Goal: Task Accomplishment & Management: Manage account settings

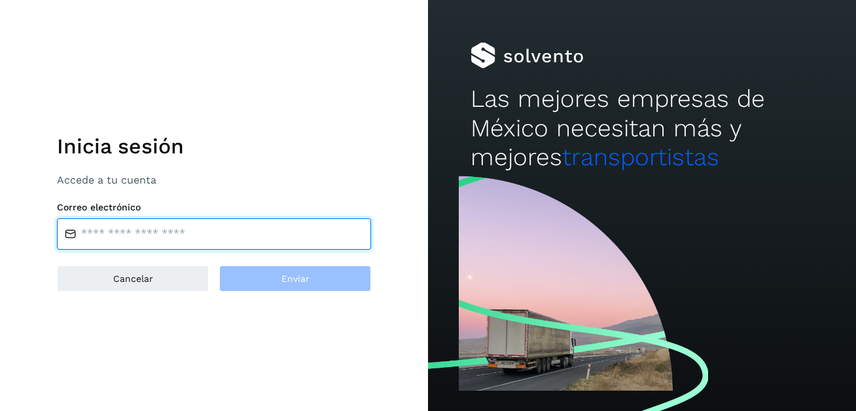
click at [170, 236] on input "email" at bounding box center [214, 233] width 314 height 31
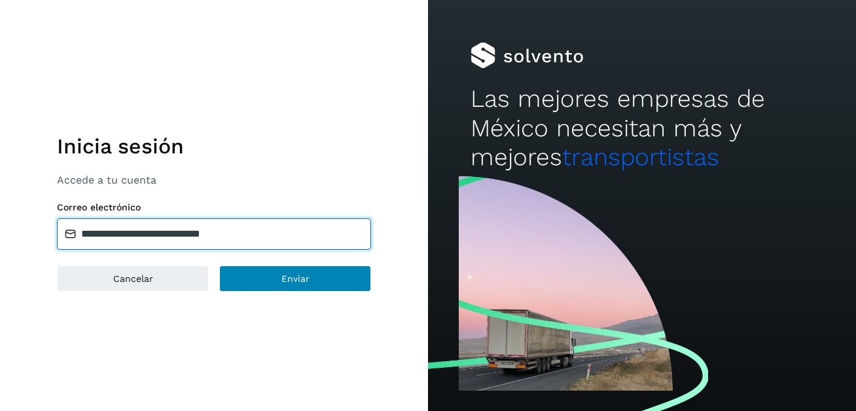
type input "**********"
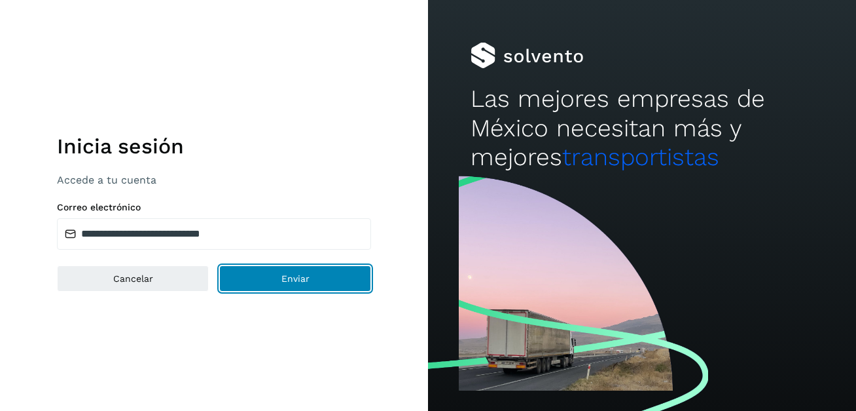
click at [302, 283] on span "Enviar" at bounding box center [296, 278] width 28 height 9
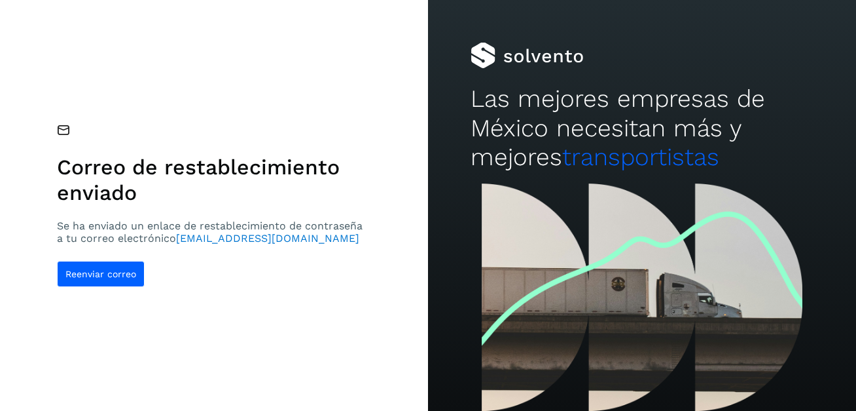
click at [122, 258] on div "Correo de restablecimiento enviado Se ha enviado un enlace de restablecimiento …" at bounding box center [214, 205] width 314 height 162
drag, startPoint x: 111, startPoint y: 270, endPoint x: 108, endPoint y: 257, distance: 13.4
click at [111, 265] on button "Reenviar correo" at bounding box center [101, 274] width 88 height 26
click at [105, 274] on span "Reenviar correo" at bounding box center [100, 273] width 71 height 9
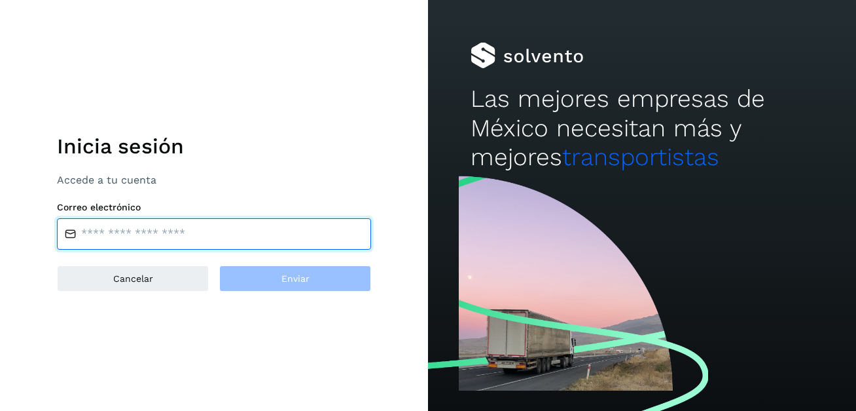
click at [105, 234] on input "email" at bounding box center [214, 233] width 314 height 31
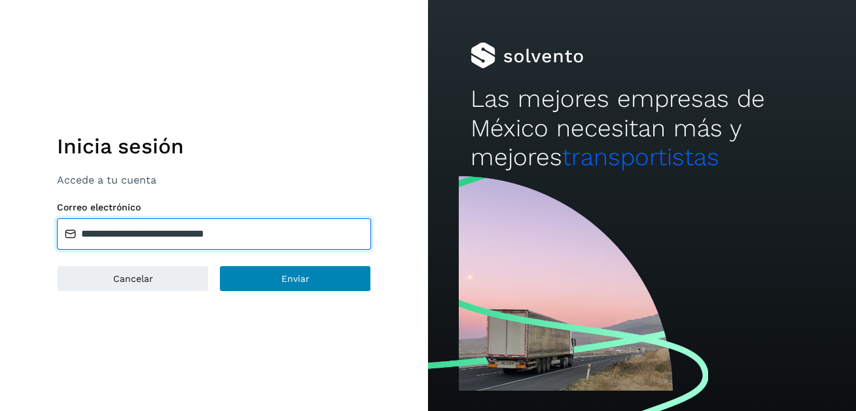
type input "**********"
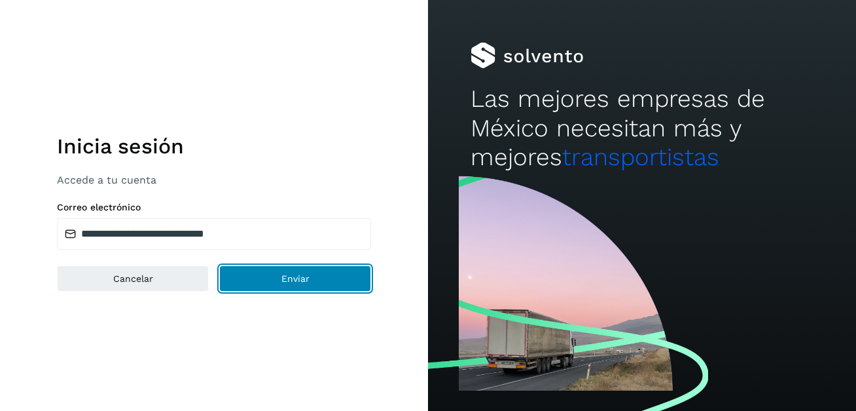
click at [297, 283] on button "Enviar" at bounding box center [295, 278] width 152 height 26
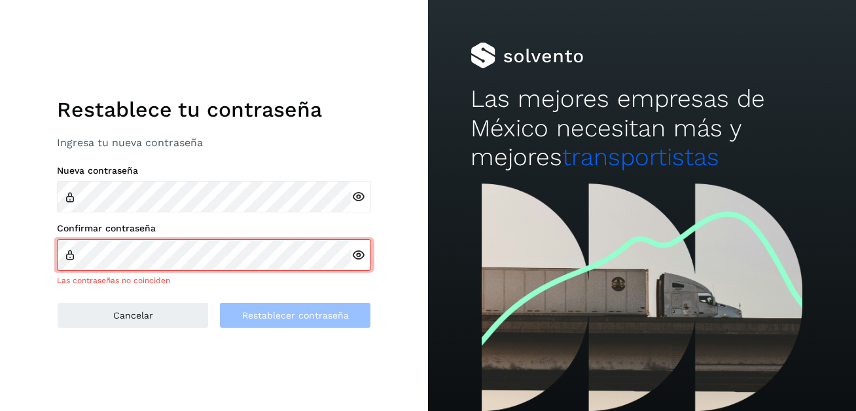
click at [355, 196] on icon at bounding box center [359, 197] width 14 height 14
click at [361, 263] on div at bounding box center [362, 254] width 20 height 31
click at [355, 254] on icon at bounding box center [359, 255] width 14 height 14
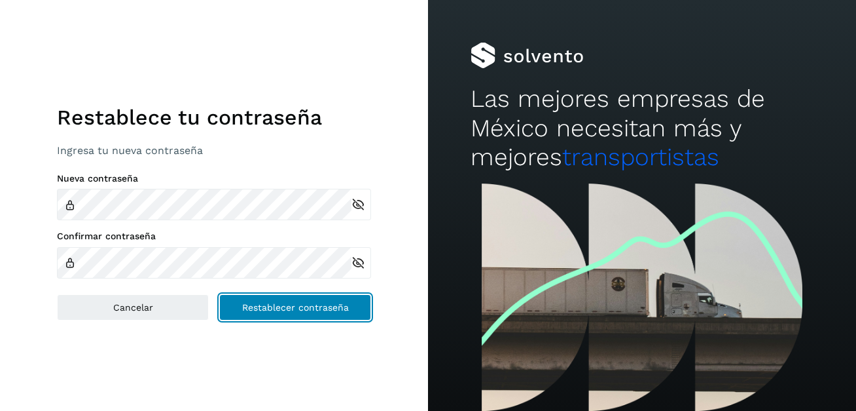
click at [310, 313] on button "Restablecer contraseña" at bounding box center [295, 307] width 152 height 26
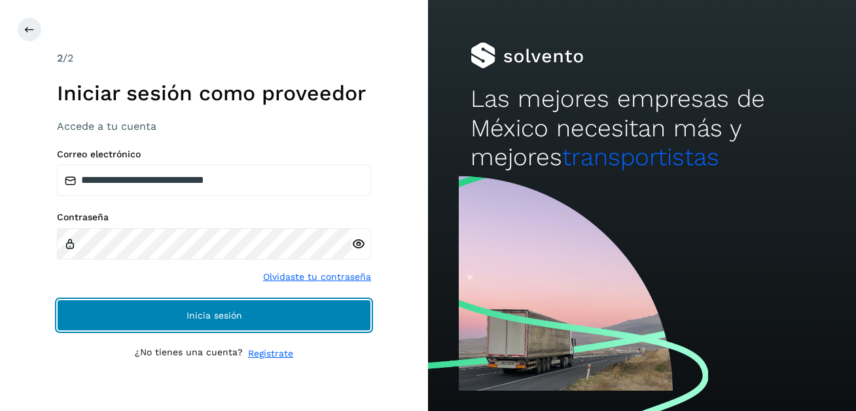
click at [191, 319] on span "Inicia sesión" at bounding box center [215, 314] width 56 height 9
click at [213, 316] on span "Inicia sesión" at bounding box center [215, 314] width 56 height 9
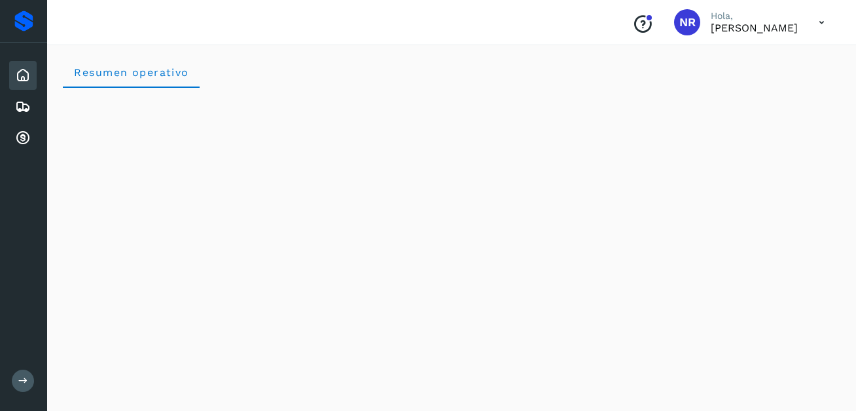
click at [820, 23] on icon at bounding box center [822, 22] width 27 height 27
click at [753, 60] on div "Cerrar sesión" at bounding box center [757, 58] width 156 height 25
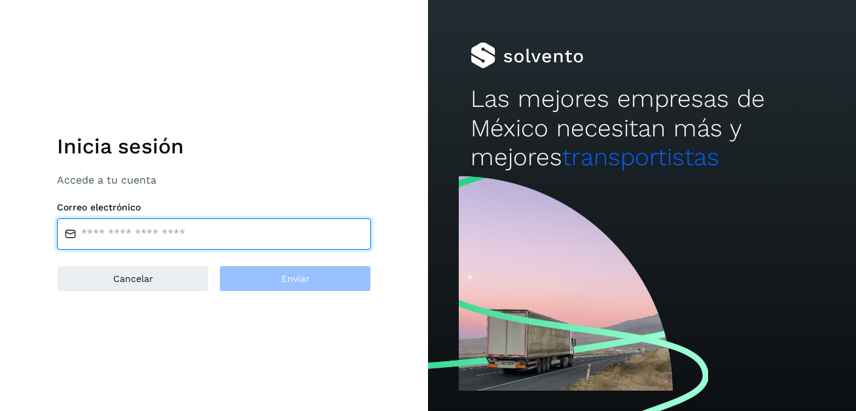
click at [157, 237] on input "email" at bounding box center [214, 233] width 314 height 31
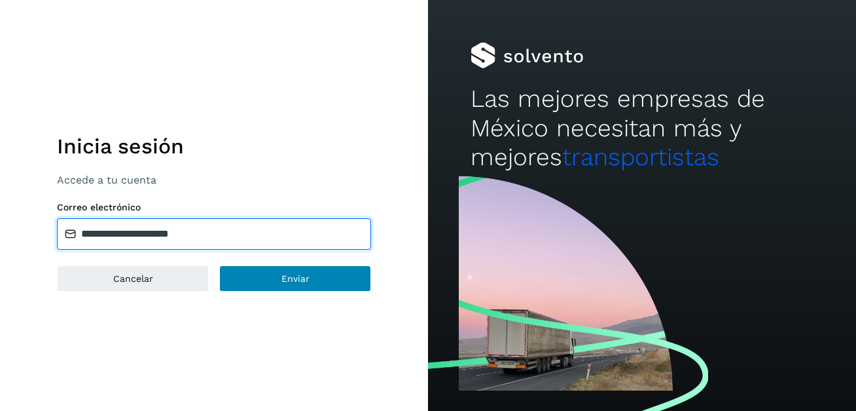
type input "**********"
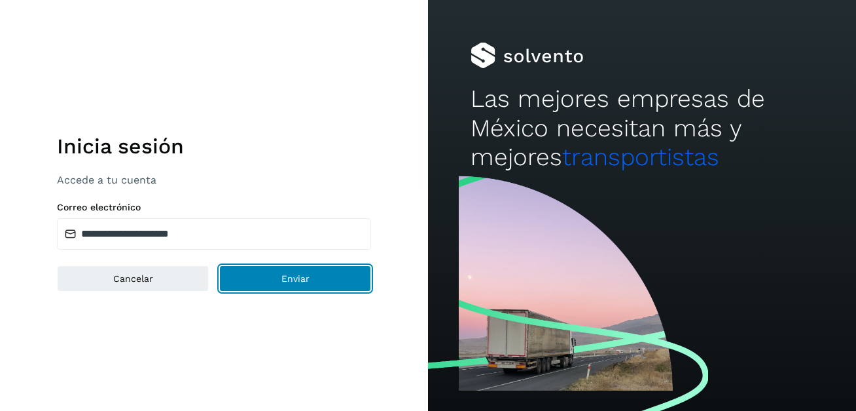
click at [289, 278] on span "Enviar" at bounding box center [296, 278] width 28 height 9
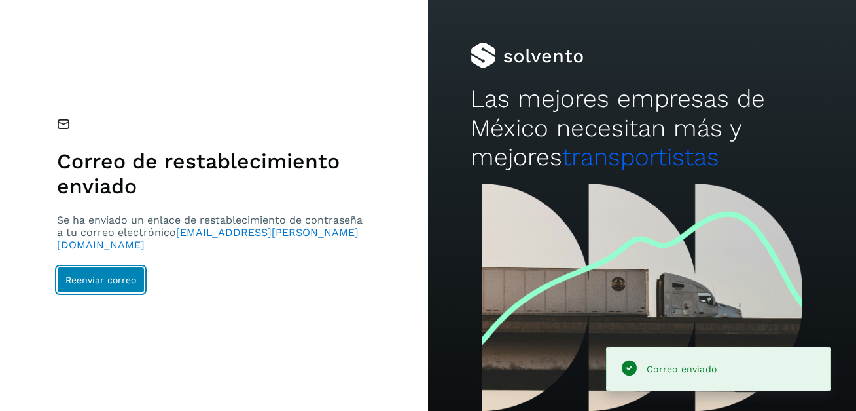
click at [92, 276] on span "Reenviar correo" at bounding box center [100, 279] width 71 height 9
